Goal: Task Accomplishment & Management: Use online tool/utility

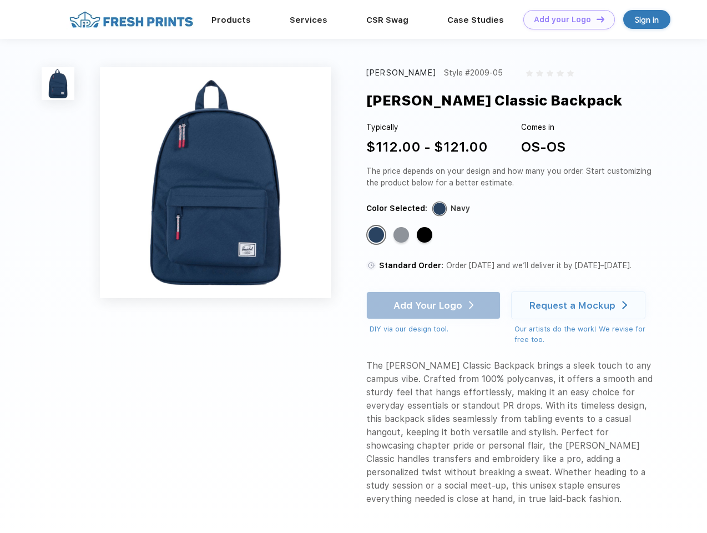
click at [565, 19] on link "Add your Logo Design Tool" at bounding box center [569, 19] width 92 height 19
click at [0, 0] on div "Design Tool" at bounding box center [0, 0] width 0 height 0
click at [595, 19] on link "Add your Logo Design Tool" at bounding box center [569, 19] width 92 height 19
click at [58, 83] on img at bounding box center [58, 83] width 33 height 33
click at [377, 235] on div "Standard Color" at bounding box center [376, 235] width 16 height 16
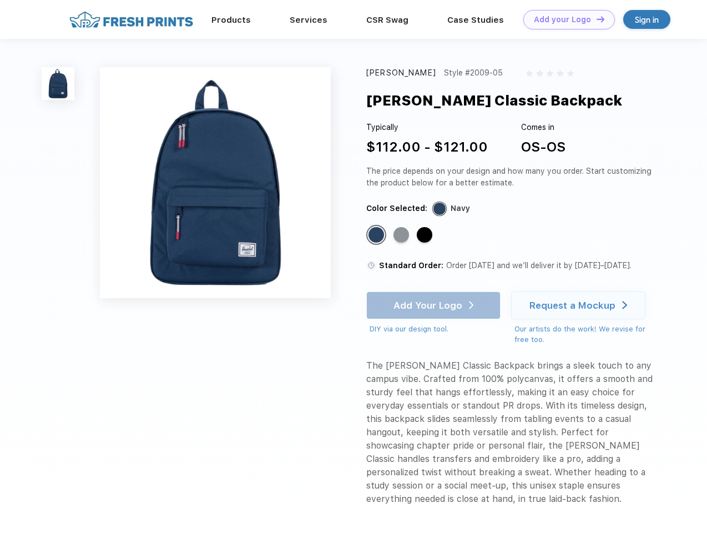
click at [402, 235] on div "Standard Color" at bounding box center [401, 235] width 16 height 16
click at [426, 235] on div "Standard Color" at bounding box center [425, 235] width 16 height 16
click at [434, 305] on div "Add Your Logo DIY via our design tool. Ah shoot! This product isn't up in our d…" at bounding box center [433, 312] width 134 height 43
click at [580, 305] on div "Request a Mockup" at bounding box center [572, 305] width 86 height 11
